Goal: Transaction & Acquisition: Purchase product/service

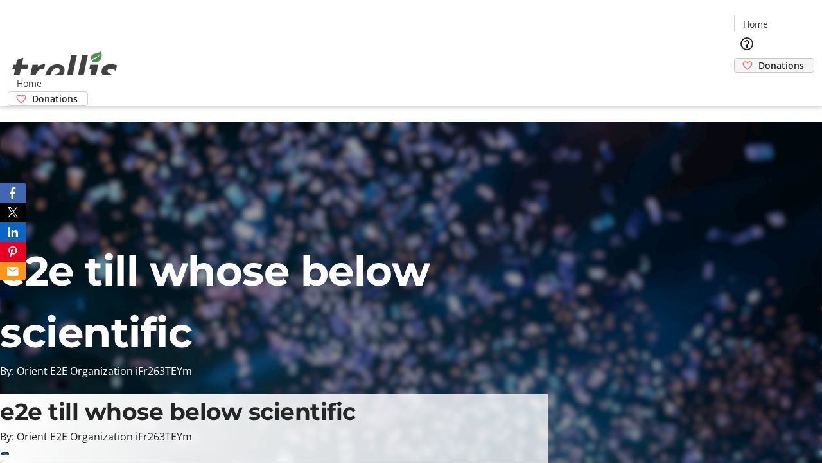
click at [759, 58] on span "Donations" at bounding box center [782, 64] width 46 height 13
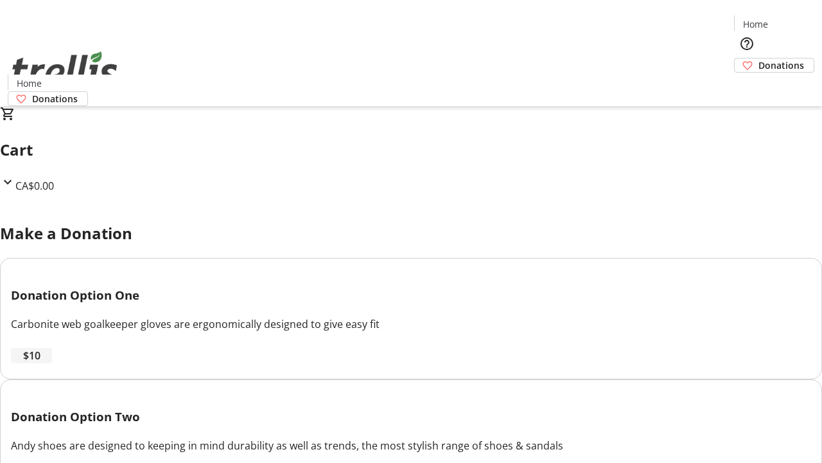
click at [40, 363] on span "$10" at bounding box center [31, 355] width 17 height 15
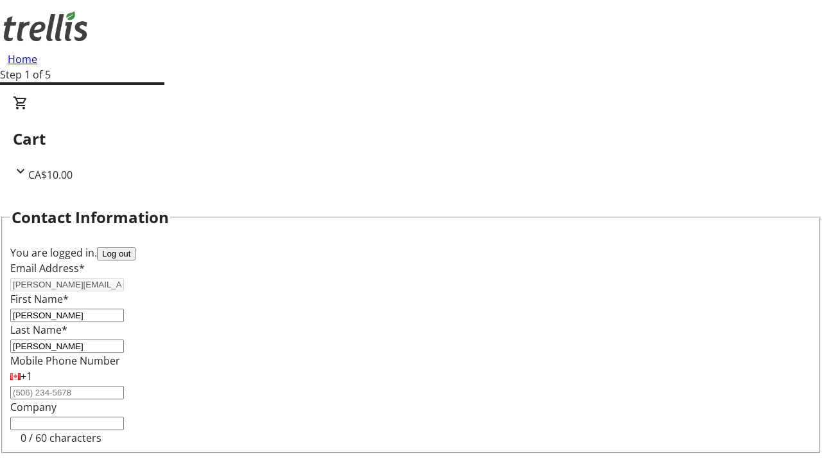
select select "BC"
select select "CA"
type input "Kelowna"
type input "V1Y 0C2"
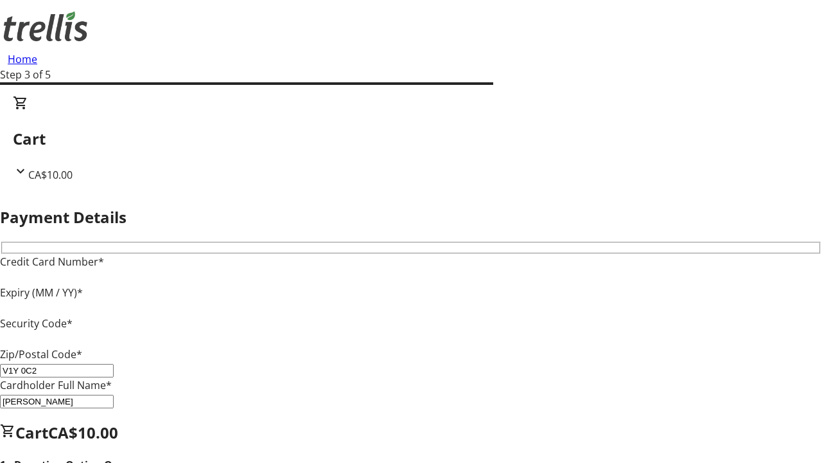
type input "V1Y 0C2"
